Goal: Task Accomplishment & Management: Manage account settings

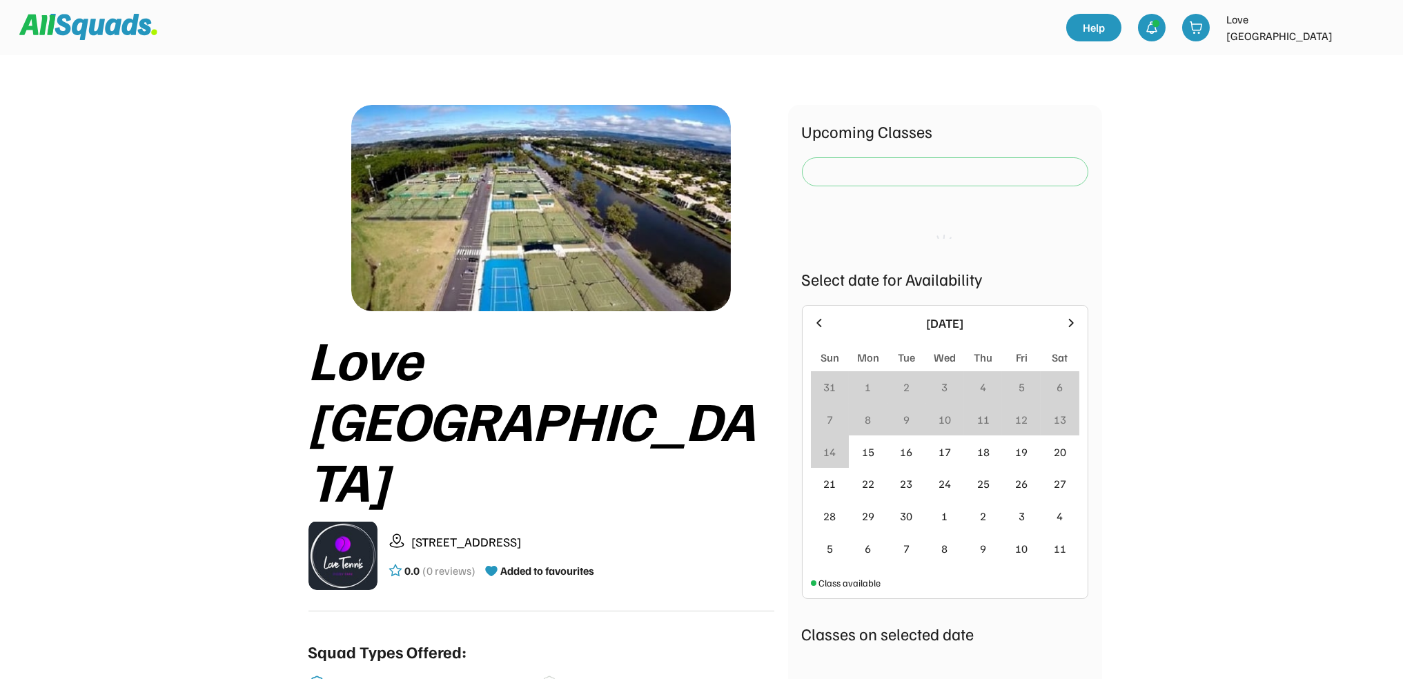
click at [1370, 22] on img at bounding box center [1373, 28] width 28 height 28
click at [1360, 67] on link "Profile" at bounding box center [1354, 61] width 81 height 28
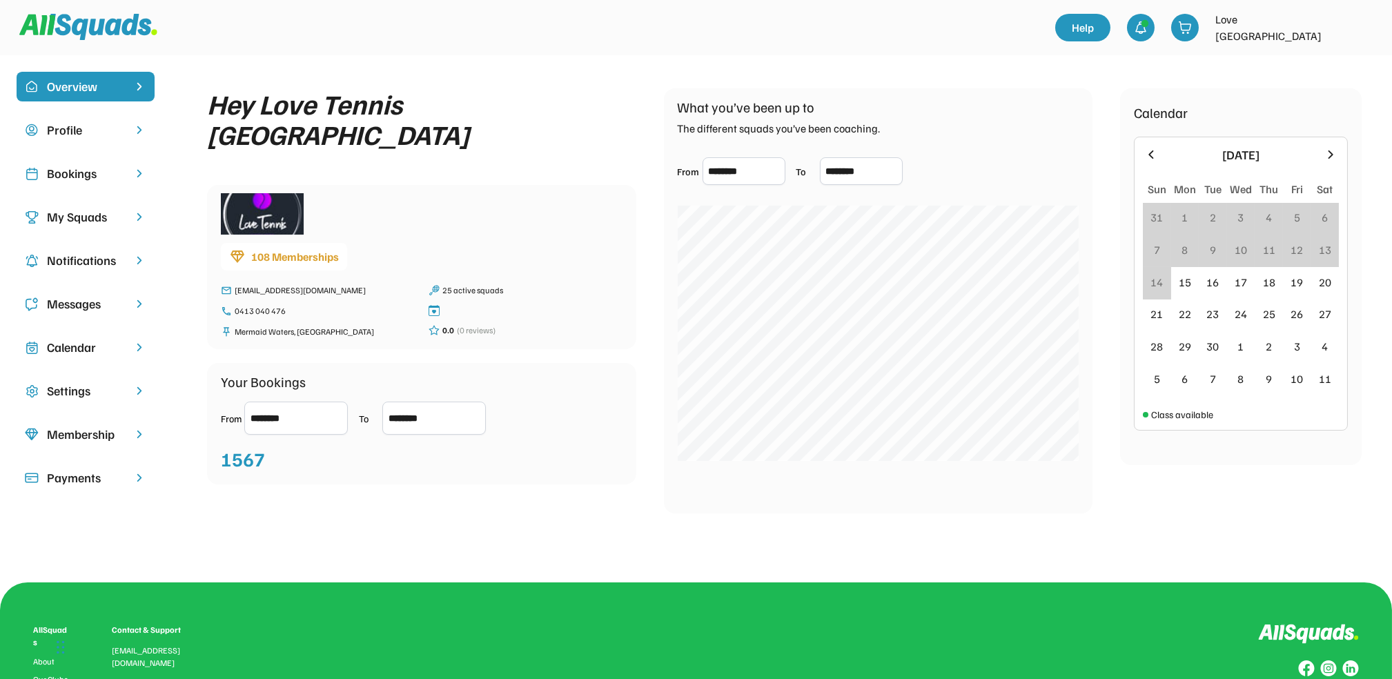
click at [60, 173] on div "Bookings" at bounding box center [85, 173] width 77 height 19
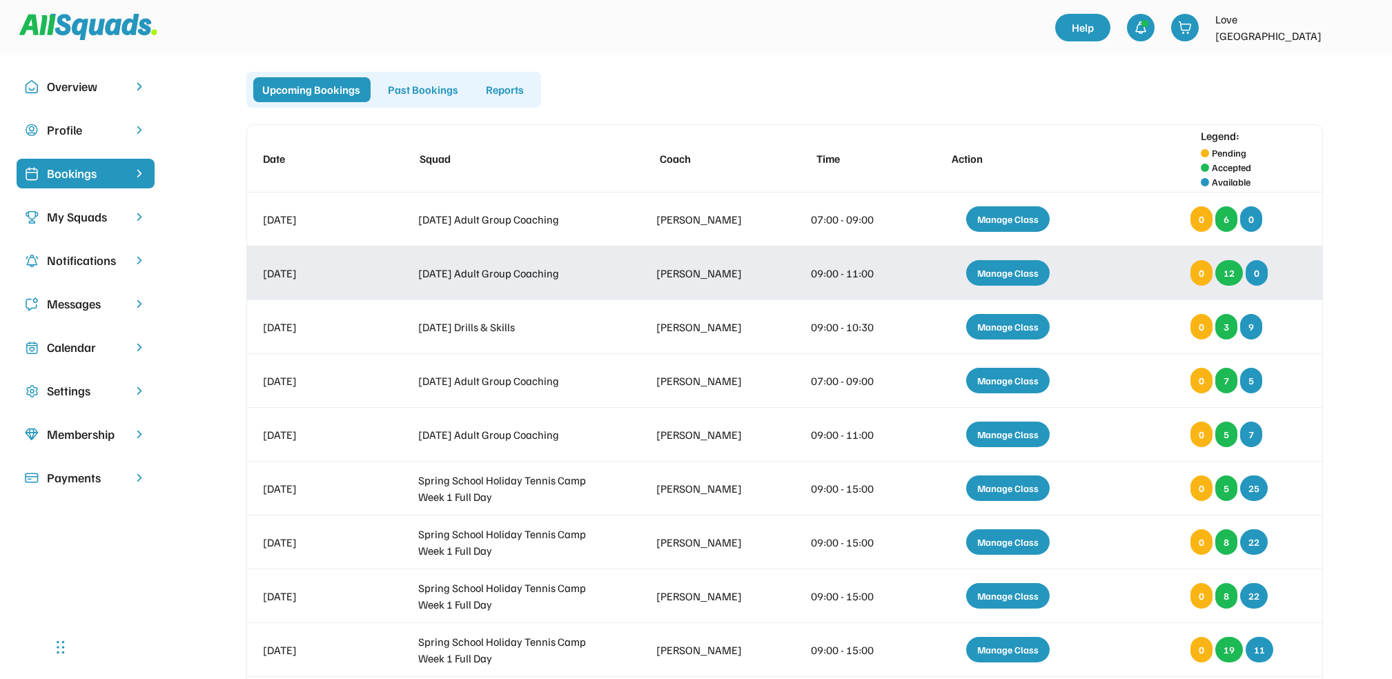
click at [1028, 271] on div "Manage Class" at bounding box center [1008, 273] width 84 height 26
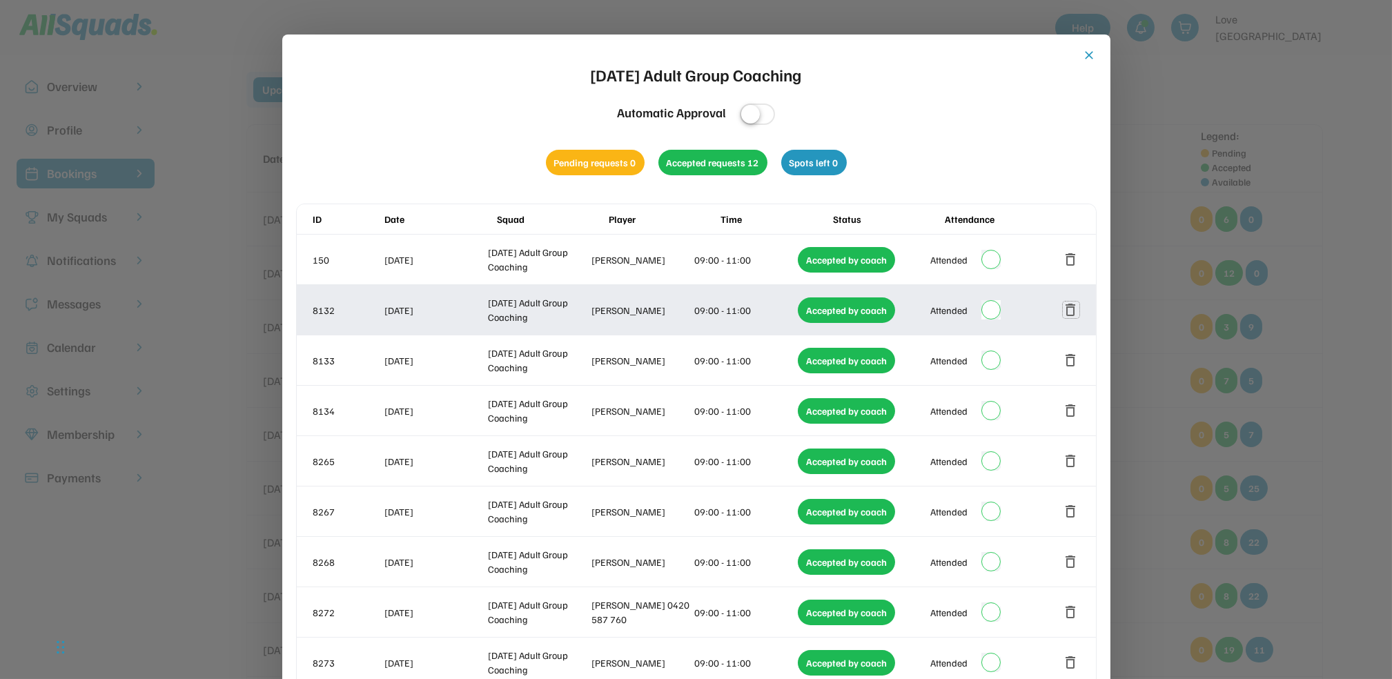
click at [1073, 310] on button "delete" at bounding box center [1071, 310] width 17 height 17
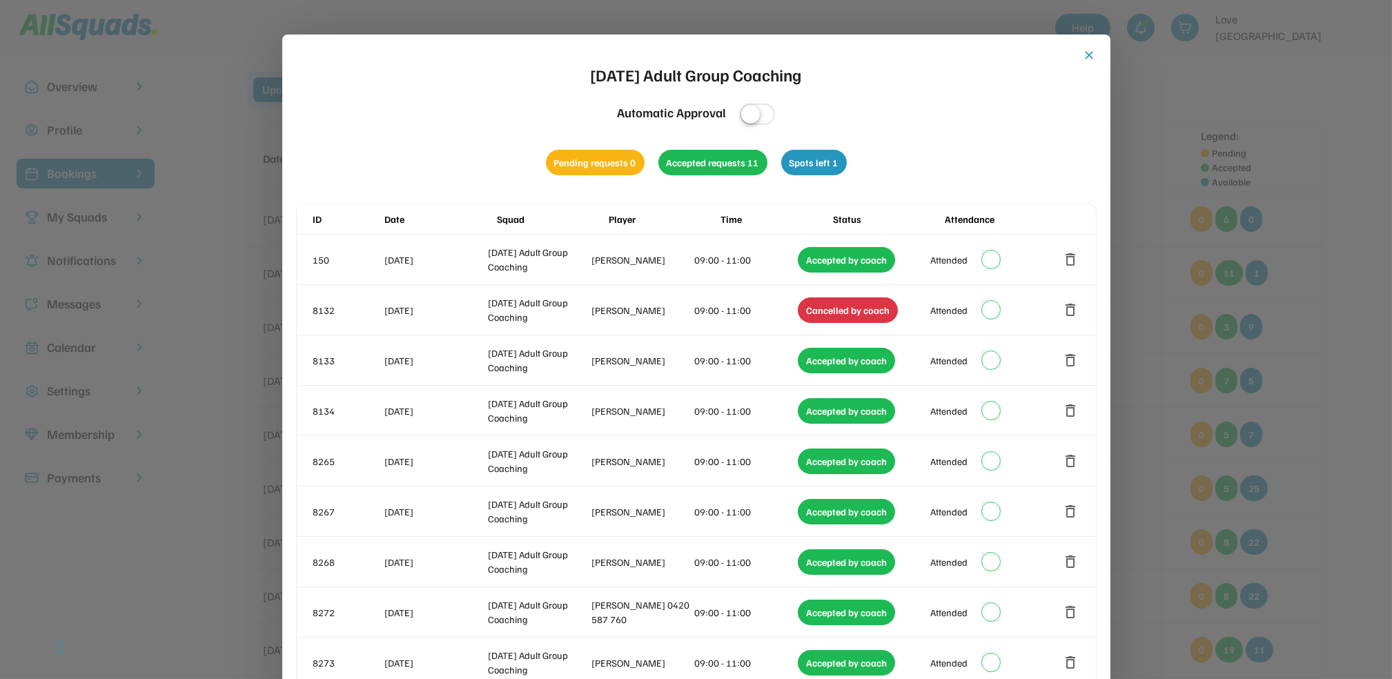
click at [1086, 47] on div "close [DATE] Adult Group Coaching Automatic Approval Pending requests 0 Accepte…" at bounding box center [696, 539] width 828 height 1008
click at [1086, 50] on button "close" at bounding box center [1090, 55] width 14 height 14
